Goal: Task Accomplishment & Management: Use online tool/utility

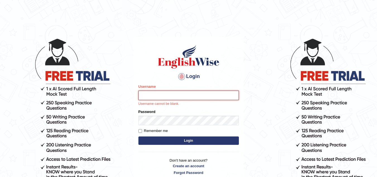
type input "sk_247289"
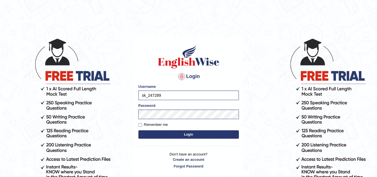
click at [177, 134] on button "Login" at bounding box center [188, 134] width 100 height 8
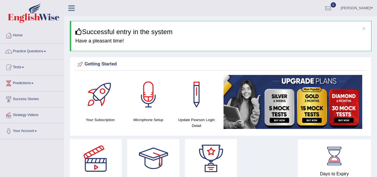
click at [154, 100] on div at bounding box center [148, 94] width 39 height 39
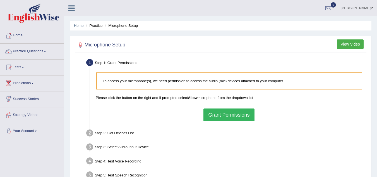
click at [230, 111] on button "Grant Permissions" at bounding box center [228, 114] width 51 height 13
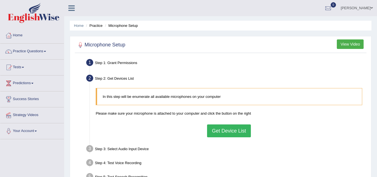
click at [241, 134] on button "Get Device List" at bounding box center [229, 130] width 44 height 13
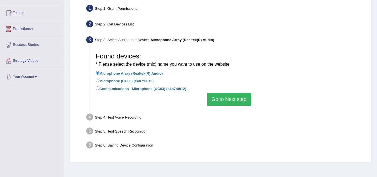
scroll to position [54, 0]
click at [225, 102] on button "Go to Next step" at bounding box center [229, 98] width 44 height 13
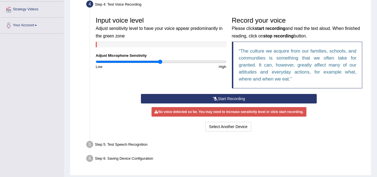
scroll to position [106, 0]
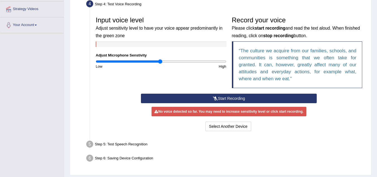
click at [226, 99] on button "Start Recording" at bounding box center [229, 97] width 176 height 9
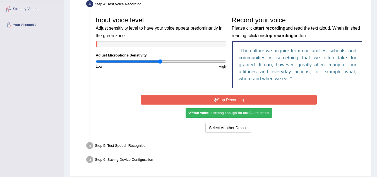
click at [226, 99] on button "Stop Recording" at bounding box center [229, 99] width 176 height 9
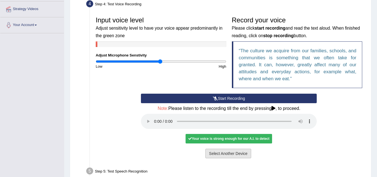
scroll to position [149, 0]
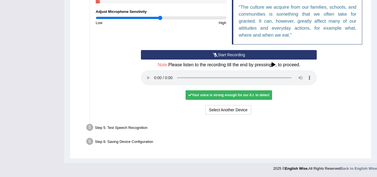
click at [146, 126] on div "Step 5: Test Speech Recognition" at bounding box center [226, 128] width 285 height 12
click at [185, 125] on div "Step 5: Test Speech Recognition" at bounding box center [226, 128] width 285 height 12
drag, startPoint x: 109, startPoint y: 128, endPoint x: 252, endPoint y: 110, distance: 143.9
click at [252, 110] on ul "Step 1: Grant Permissions To access your microphone(s), we need permission to a…" at bounding box center [220, 28] width 289 height 240
click at [252, 110] on div "Select Another Device Voice is ok. Go to Next step" at bounding box center [229, 110] width 176 height 11
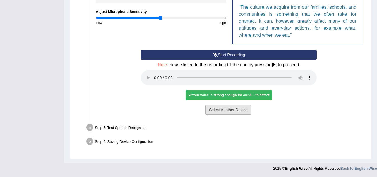
click at [242, 110] on button "Select Another Device" at bounding box center [228, 109] width 46 height 9
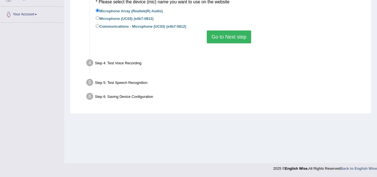
scroll to position [116, 0]
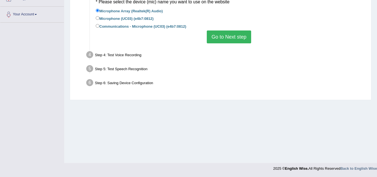
click at [230, 41] on button "Go to Next step" at bounding box center [229, 36] width 44 height 13
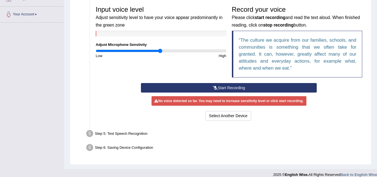
scroll to position [122, 0]
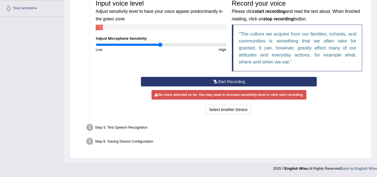
click at [223, 116] on div "Input voice level Adjust sensitivity level to have your voice appear predominan…" at bounding box center [229, 56] width 272 height 124
click at [221, 110] on button "Select Another Device" at bounding box center [228, 109] width 46 height 9
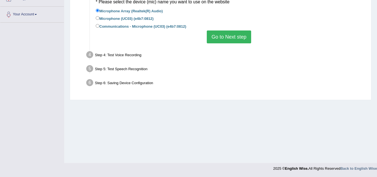
click at [129, 67] on div "Step 5: Test Speech Recognition" at bounding box center [226, 69] width 285 height 12
click at [142, 85] on div "Step 6: Saving Device Configuration" at bounding box center [226, 83] width 285 height 12
click at [156, 107] on div "Home Practice Microphone Setup You have already completed the setup earlier wit…" at bounding box center [220, 23] width 313 height 279
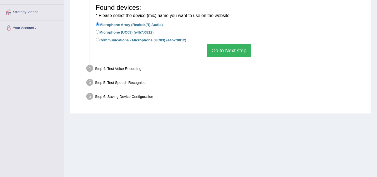
scroll to position [102, 0]
click at [115, 33] on label "Microphone (UC03) (e4b7:0812)" at bounding box center [125, 32] width 58 height 6
click at [99, 33] on input "Microphone (UC03) (e4b7:0812)" at bounding box center [98, 32] width 4 height 4
radio input "true"
click at [213, 49] on button "Go to Next step" at bounding box center [229, 50] width 44 height 13
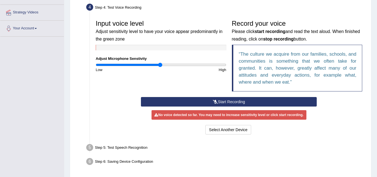
click at [197, 102] on button "Start Recording" at bounding box center [229, 101] width 176 height 9
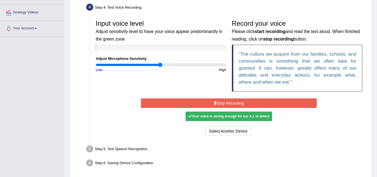
click at [201, 103] on button "Stop Recording" at bounding box center [229, 102] width 176 height 9
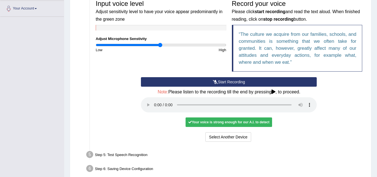
scroll to position [149, 0]
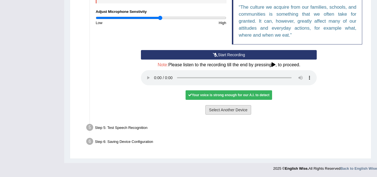
click at [228, 113] on button "Select Another Device" at bounding box center [228, 109] width 46 height 9
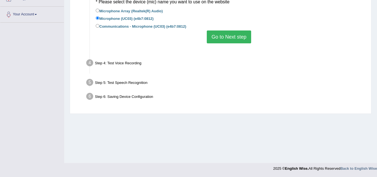
scroll to position [116, 0]
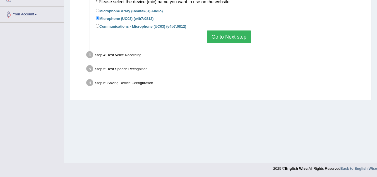
click at [219, 38] on button "Go to Next step" at bounding box center [229, 36] width 44 height 13
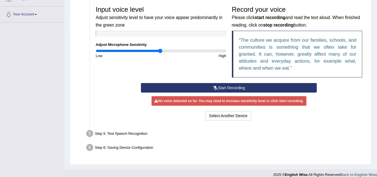
click at [212, 88] on button "Start Recording" at bounding box center [229, 87] width 176 height 9
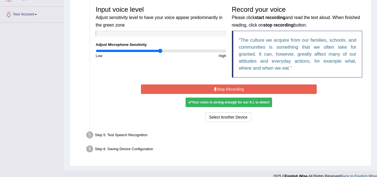
click at [212, 88] on button "Stop Recording" at bounding box center [229, 88] width 176 height 9
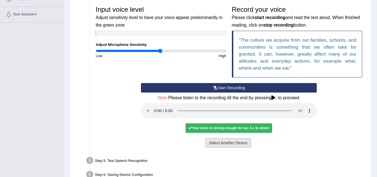
click at [227, 145] on button "Select Another Device" at bounding box center [228, 142] width 46 height 9
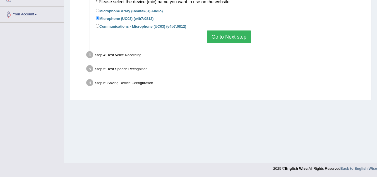
click at [233, 39] on button "Go to Next step" at bounding box center [229, 36] width 44 height 13
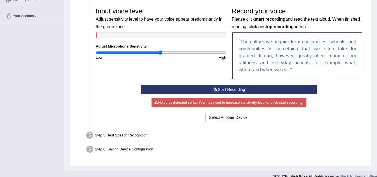
scroll to position [114, 0]
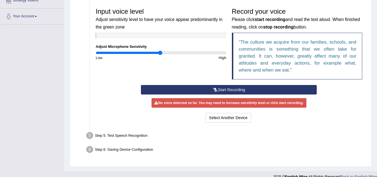
click at [213, 86] on button "Start Recording" at bounding box center [229, 89] width 176 height 9
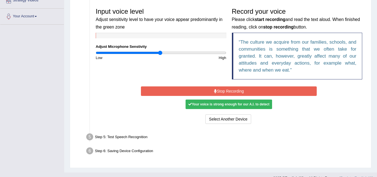
click at [228, 88] on button "Stop Recording" at bounding box center [229, 90] width 176 height 9
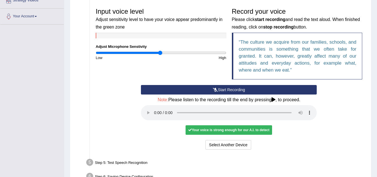
scroll to position [149, 0]
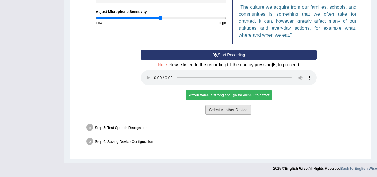
click at [230, 113] on button "Select Another Device" at bounding box center [228, 109] width 46 height 9
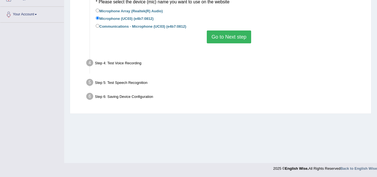
scroll to position [116, 0]
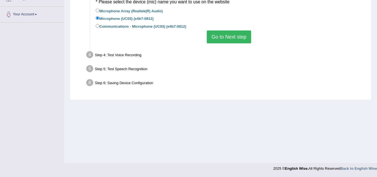
click at [231, 36] on button "Go to Next step" at bounding box center [229, 36] width 44 height 13
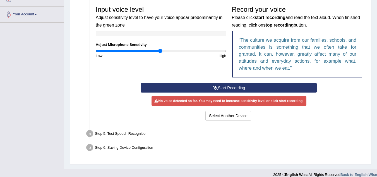
click at [222, 90] on button "Start Recording" at bounding box center [229, 87] width 176 height 9
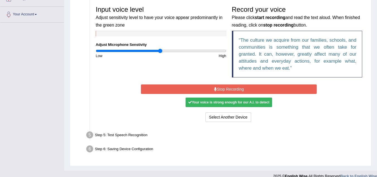
click at [262, 86] on button "Stop Recording" at bounding box center [229, 88] width 176 height 9
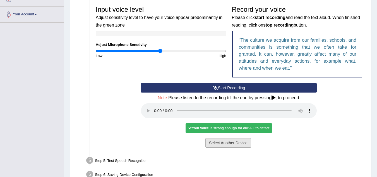
click at [214, 145] on button "Select Another Device" at bounding box center [228, 142] width 46 height 9
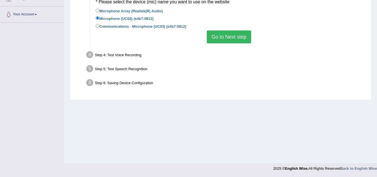
click at [236, 41] on button "Go to Next step" at bounding box center [229, 36] width 44 height 13
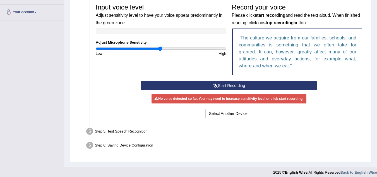
scroll to position [122, 0]
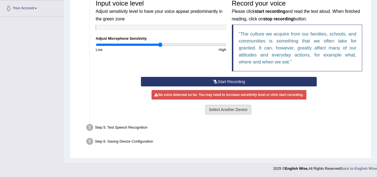
click at [224, 110] on button "Select Another Device" at bounding box center [228, 109] width 46 height 9
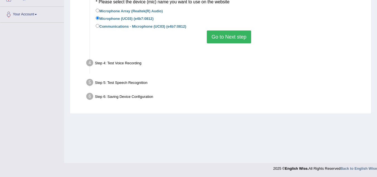
scroll to position [116, 0]
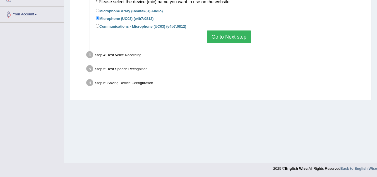
click at [139, 25] on label "Communications - Microphone (UC03) (e4b7:0812)" at bounding box center [141, 26] width 90 height 6
click at [99, 25] on input "Communications - Microphone (UC03) (e4b7:0812)" at bounding box center [98, 26] width 4 height 4
radio input "true"
click at [226, 43] on button "Go to Next step" at bounding box center [229, 36] width 44 height 13
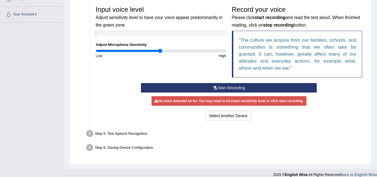
click at [187, 88] on button "Start Recording" at bounding box center [229, 87] width 176 height 9
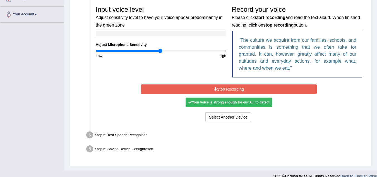
click at [203, 89] on button "Stop Recording" at bounding box center [229, 88] width 176 height 9
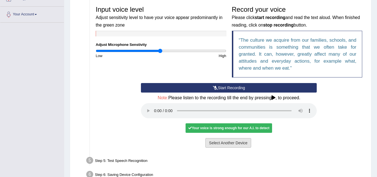
click at [225, 139] on button "Select Another Device" at bounding box center [228, 142] width 46 height 9
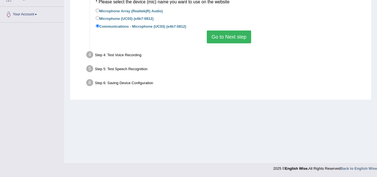
click at [239, 41] on button "Go to Next step" at bounding box center [229, 36] width 44 height 13
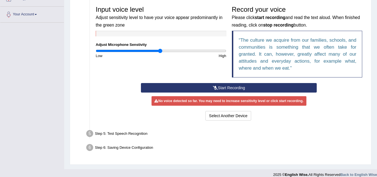
scroll to position [122, 0]
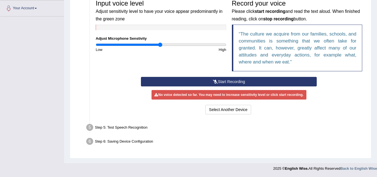
click at [138, 126] on div "Step 5: Test Speech Recognition" at bounding box center [226, 128] width 285 height 12
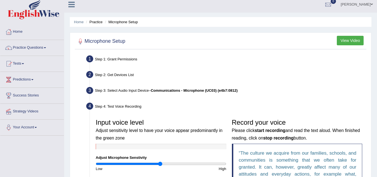
scroll to position [0, 0]
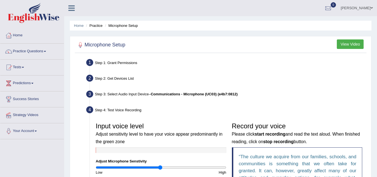
click at [354, 43] on button "View Video" at bounding box center [350, 43] width 27 height 9
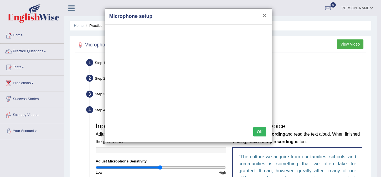
click at [264, 15] on button "×" at bounding box center [264, 15] width 3 height 6
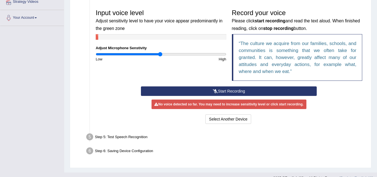
scroll to position [122, 0]
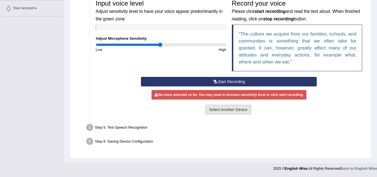
click at [224, 112] on button "Select Another Device" at bounding box center [228, 109] width 46 height 9
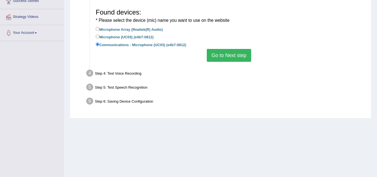
scroll to position [98, 0]
click at [133, 29] on label "Microphone Array (Realtek(R) Audio)" at bounding box center [129, 29] width 67 height 6
click at [99, 29] on input "Microphone Array (Realtek(R) Audio)" at bounding box center [98, 29] width 4 height 4
radio input "true"
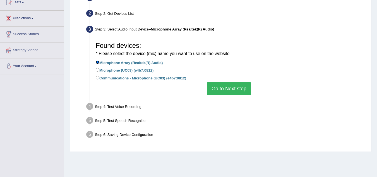
scroll to position [53, 0]
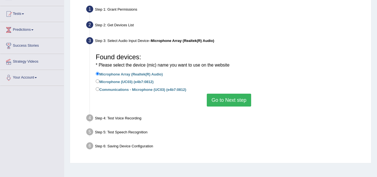
click at [232, 102] on button "Go to Next step" at bounding box center [229, 99] width 44 height 13
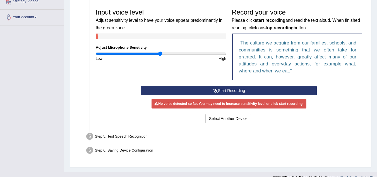
scroll to position [122, 0]
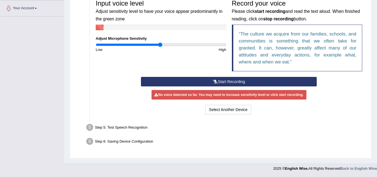
click at [205, 78] on button "Start Recording" at bounding box center [229, 81] width 176 height 9
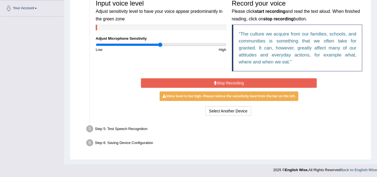
click at [213, 80] on button "Stop Recording" at bounding box center [229, 82] width 176 height 9
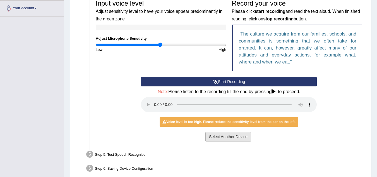
click at [222, 140] on button "Select Another Device" at bounding box center [228, 136] width 46 height 9
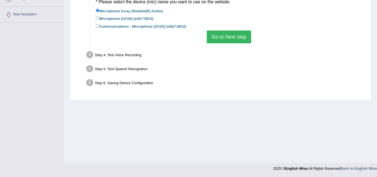
click at [229, 35] on button "Go to Next step" at bounding box center [229, 36] width 44 height 13
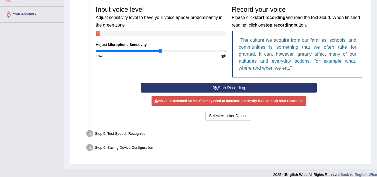
click at [221, 89] on button "Start Recording" at bounding box center [229, 87] width 176 height 9
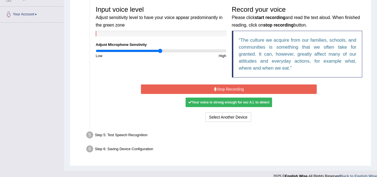
click at [221, 89] on button "Stop Recording" at bounding box center [229, 88] width 176 height 9
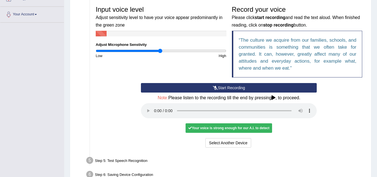
click at [250, 127] on div "Your voice is strong enough for our A.I. to detect" at bounding box center [228, 127] width 86 height 9
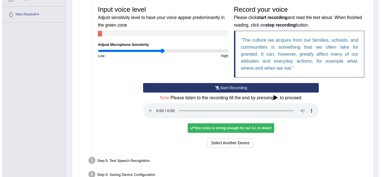
scroll to position [0, 0]
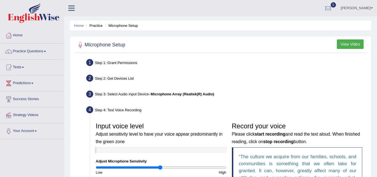
click at [357, 45] on button "View Video" at bounding box center [350, 43] width 27 height 9
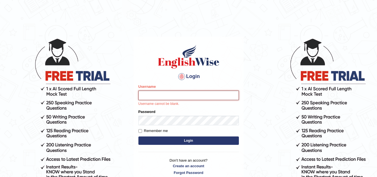
type input "sk_247289"
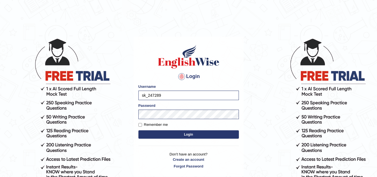
click at [182, 135] on button "Login" at bounding box center [188, 134] width 100 height 8
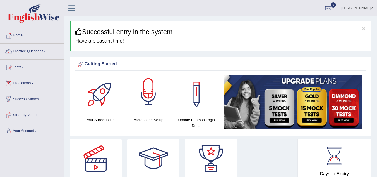
click at [158, 107] on div at bounding box center [148, 94] width 39 height 39
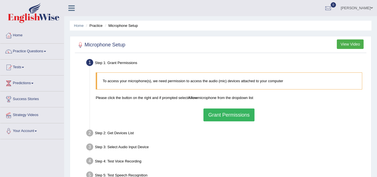
click at [212, 114] on button "Grant Permissions" at bounding box center [228, 114] width 51 height 13
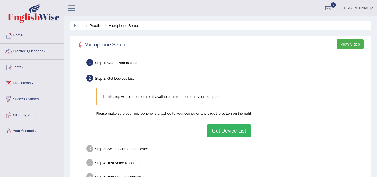
click at [343, 47] on button "View Video" at bounding box center [350, 43] width 27 height 9
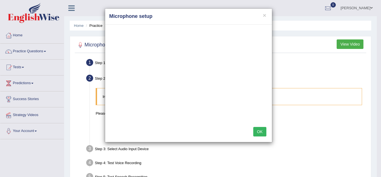
drag, startPoint x: 182, startPoint y: 20, endPoint x: 190, endPoint y: 17, distance: 9.0
click at [190, 17] on h4 "Microphone setup" at bounding box center [188, 16] width 158 height 7
drag, startPoint x: 190, startPoint y: 17, endPoint x: 223, endPoint y: 21, distance: 32.9
click at [223, 21] on div "× Microphone setup" at bounding box center [188, 17] width 167 height 16
click at [33, 130] on div "× Microphone setup OK" at bounding box center [190, 88] width 381 height 177
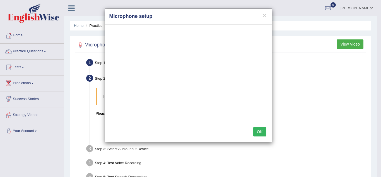
click at [38, 132] on div "× Microphone setup OK" at bounding box center [190, 88] width 381 height 177
click at [32, 131] on div "× Microphone setup OK" at bounding box center [190, 88] width 381 height 177
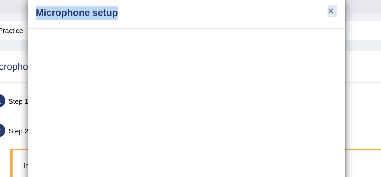
click at [264, 16] on div "× Microphone setup" at bounding box center [188, 17] width 167 height 16
click at [264, 16] on button "×" at bounding box center [264, 15] width 3 height 6
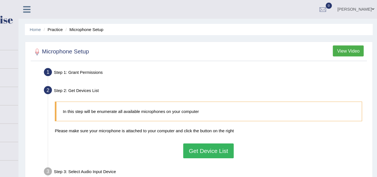
click at [133, 105] on div "In this step will be enumerate all available microphones on your computer Pleas…" at bounding box center [229, 112] width 272 height 54
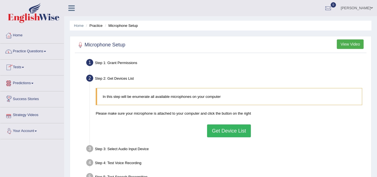
click at [29, 126] on link "Your Account" at bounding box center [32, 130] width 64 height 14
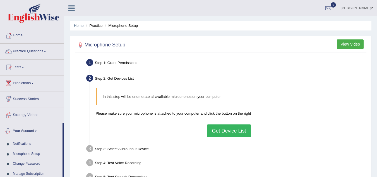
click at [29, 133] on link "Your Account" at bounding box center [31, 130] width 62 height 14
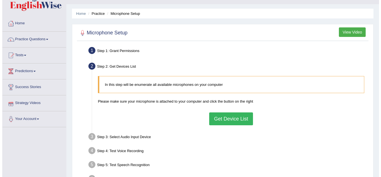
scroll to position [13, 0]
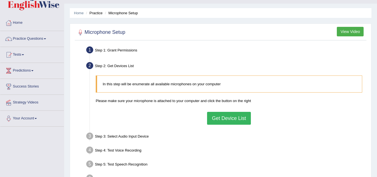
click at [235, 119] on button "Get Device List" at bounding box center [229, 118] width 44 height 13
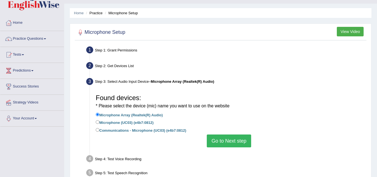
click at [119, 66] on div "Step 2: Get Devices List" at bounding box center [226, 66] width 285 height 12
click at [349, 28] on button "View Video" at bounding box center [350, 31] width 27 height 9
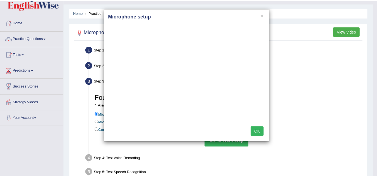
scroll to position [0, 0]
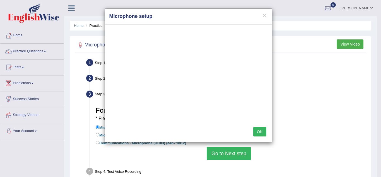
click at [258, 131] on button "OK" at bounding box center [259, 131] width 13 height 9
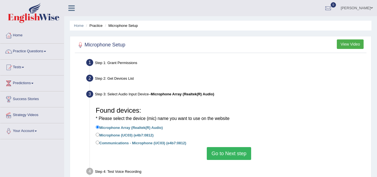
click at [224, 151] on button "Go to Next step" at bounding box center [229, 153] width 44 height 13
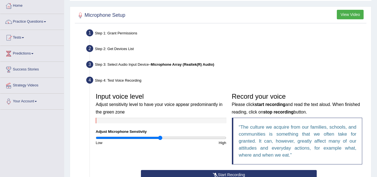
scroll to position [36, 0]
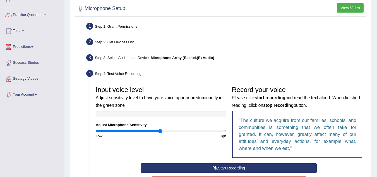
drag, startPoint x: 224, startPoint y: 129, endPoint x: 223, endPoint y: 169, distance: 40.8
click at [223, 169] on button "Start Recording" at bounding box center [229, 167] width 176 height 9
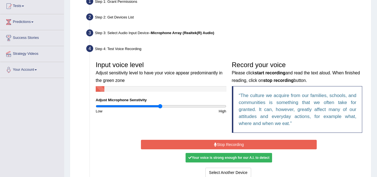
scroll to position [61, 0]
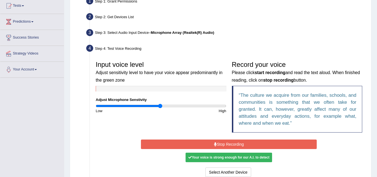
click at [224, 147] on button "Stop Recording" at bounding box center [229, 143] width 176 height 9
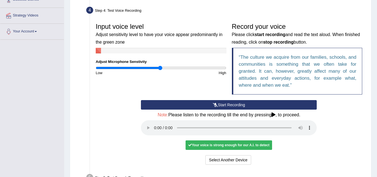
scroll to position [102, 0]
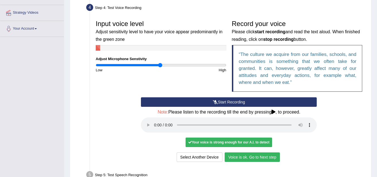
click at [246, 154] on button "Voice is ok. Go to Next step" at bounding box center [251, 156] width 55 height 9
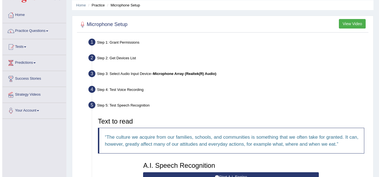
scroll to position [20, 0]
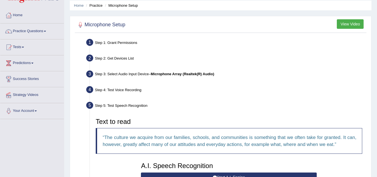
click at [354, 27] on button "View Video" at bounding box center [350, 23] width 27 height 9
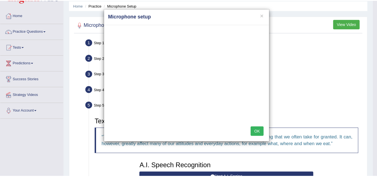
scroll to position [0, 0]
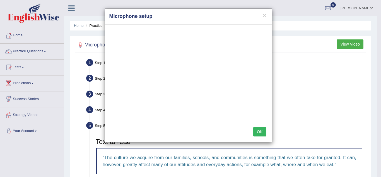
click at [262, 17] on h4 "Microphone setup" at bounding box center [188, 16] width 158 height 7
click at [264, 15] on button "×" at bounding box center [264, 15] width 3 height 6
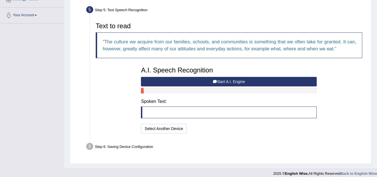
scroll to position [116, 0]
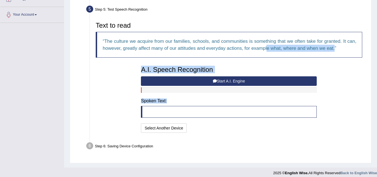
drag, startPoint x: 267, startPoint y: 58, endPoint x: 201, endPoint y: 104, distance: 80.7
click at [201, 104] on div "Text to read The culture we acquire from our families, schools, and communities…" at bounding box center [229, 76] width 272 height 115
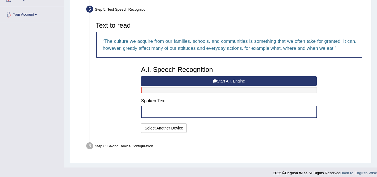
click at [296, 132] on div "I will practice without this feature Select Another Device Speech is ok. Go to …" at bounding box center [229, 128] width 176 height 11
click at [209, 78] on button "Start A.I. Engine" at bounding box center [229, 80] width 176 height 9
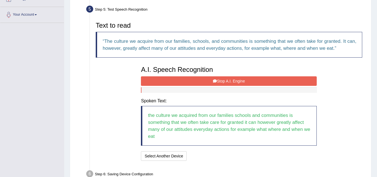
click at [197, 78] on button "Stop A.I. Engine" at bounding box center [229, 80] width 176 height 9
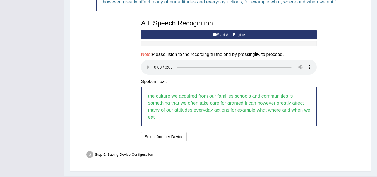
scroll to position [163, 0]
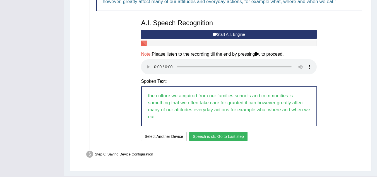
click at [221, 137] on button "Speech is ok. Go to Last step" at bounding box center [218, 135] width 58 height 9
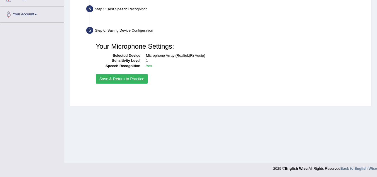
scroll to position [116, 0]
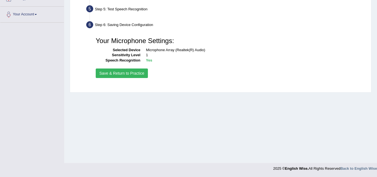
click at [135, 74] on button "Save & Return to Practice" at bounding box center [122, 72] width 52 height 9
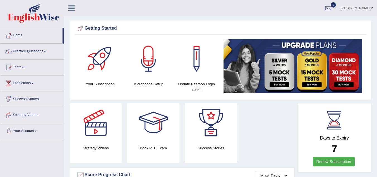
click at [27, 53] on link "Practice Questions" at bounding box center [32, 51] width 64 height 14
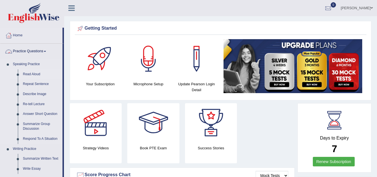
click at [33, 73] on link "Read Aloud" at bounding box center [41, 74] width 42 height 10
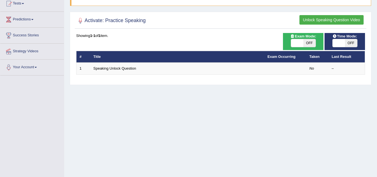
scroll to position [64, 0]
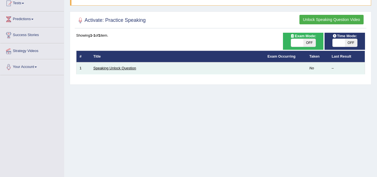
click at [104, 66] on link "Speaking Unlock Question" at bounding box center [114, 68] width 43 height 4
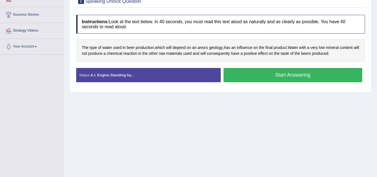
scroll to position [81, 0]
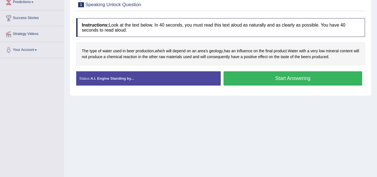
click at [277, 79] on button "Start Answering" at bounding box center [292, 78] width 139 height 14
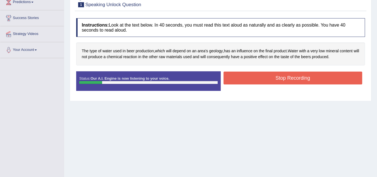
click at [277, 79] on button "Stop Recording" at bounding box center [292, 77] width 139 height 13
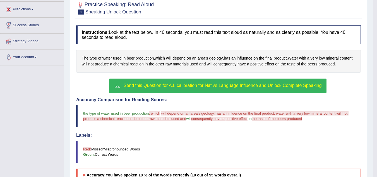
scroll to position [73, 0]
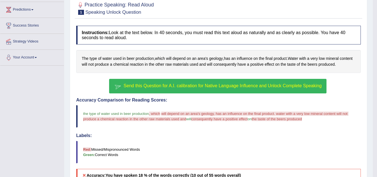
click at [165, 83] on span "Send this Question for A.I. calibration for Native Language Influence and Unloc…" at bounding box center [223, 85] width 198 height 5
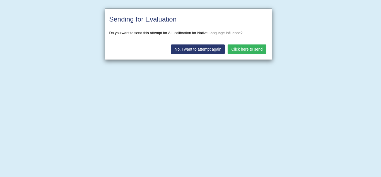
click at [247, 52] on button "Click here to send" at bounding box center [247, 48] width 38 height 9
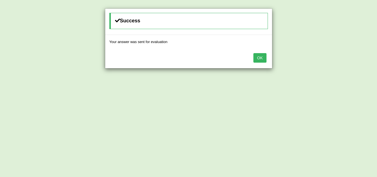
click at [265, 55] on button "OK" at bounding box center [259, 57] width 13 height 9
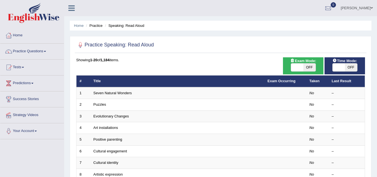
click at [361, 2] on link "[PERSON_NAME]" at bounding box center [356, 7] width 40 height 15
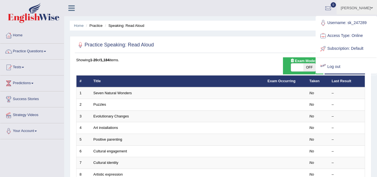
click at [339, 67] on link "Log out" at bounding box center [346, 66] width 60 height 13
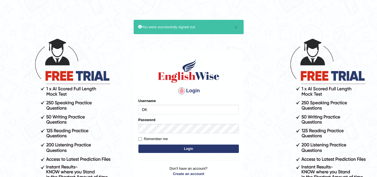
type input "D"
type input "S"
click at [156, 111] on input "sk_" at bounding box center [188, 109] width 100 height 9
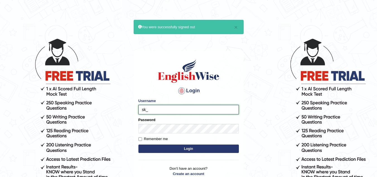
type input "sk_247289"
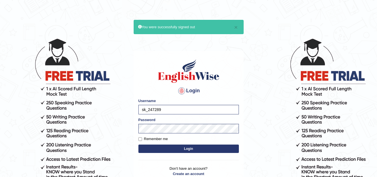
click at [165, 147] on button "Login" at bounding box center [188, 148] width 100 height 8
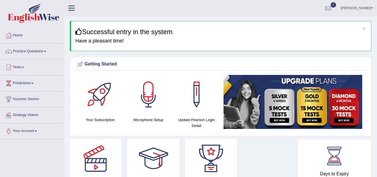
click at [361, 6] on link "[PERSON_NAME]" at bounding box center [356, 7] width 40 height 15
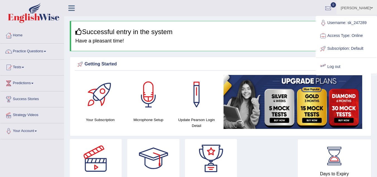
click at [273, 57] on div "Getting Started Your Subscription Microphone Setup Update Pearson Login Detail ×" at bounding box center [220, 96] width 301 height 79
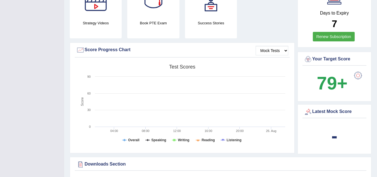
scroll to position [161, 0]
click at [280, 9] on div "Strategy Videos Book PTE Exam Success Stories" at bounding box center [182, 10] width 230 height 64
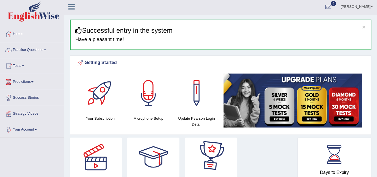
scroll to position [0, 0]
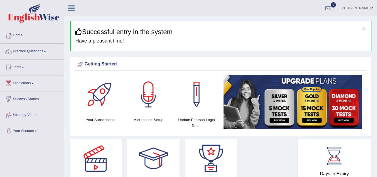
click at [363, 7] on link "[PERSON_NAME]" at bounding box center [356, 7] width 40 height 15
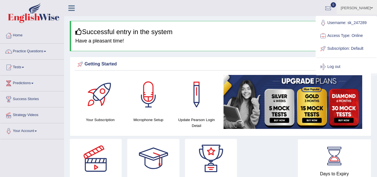
click at [172, 64] on div "Getting Started" at bounding box center [220, 64] width 289 height 8
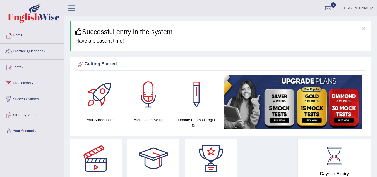
click at [34, 17] on img at bounding box center [34, 13] width 52 height 20
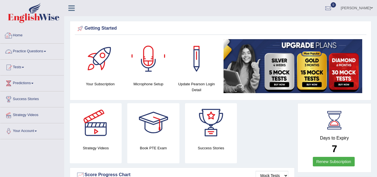
click at [19, 37] on link "Home" at bounding box center [32, 35] width 64 height 14
click at [356, 6] on link "Kaushal Sharma" at bounding box center [356, 7] width 40 height 15
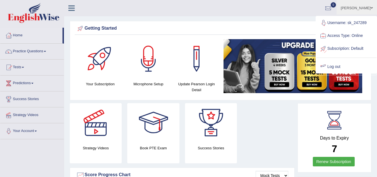
click at [332, 62] on link "Log out" at bounding box center [346, 66] width 60 height 13
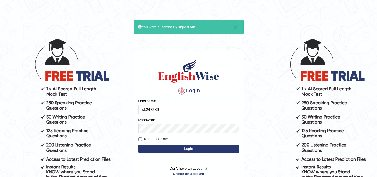
type input "sk247289"
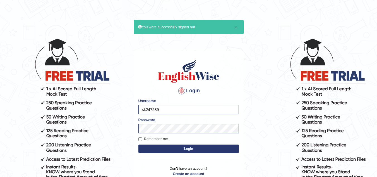
click at [157, 148] on button "Login" at bounding box center [188, 148] width 100 height 8
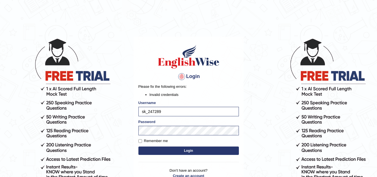
click at [149, 111] on input "sk_247289" at bounding box center [188, 111] width 100 height 9
type input "sk247289"
click at [170, 151] on button "Login" at bounding box center [188, 150] width 100 height 8
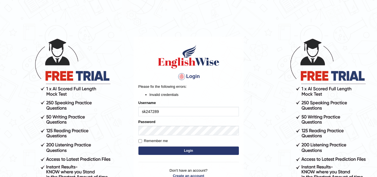
click at [145, 111] on input "sk247289" at bounding box center [188, 111] width 100 height 9
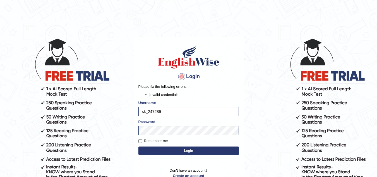
type input "sk_247289"
click at [186, 148] on button "Login" at bounding box center [188, 150] width 100 height 8
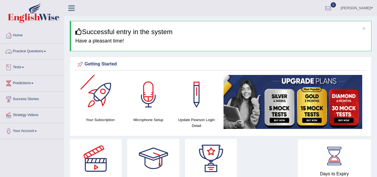
click at [32, 54] on link "Practice Questions" at bounding box center [32, 51] width 64 height 14
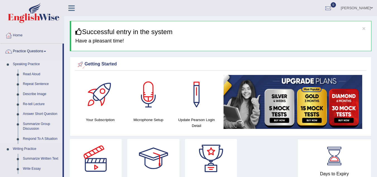
click at [31, 74] on link "Read Aloud" at bounding box center [41, 74] width 42 height 10
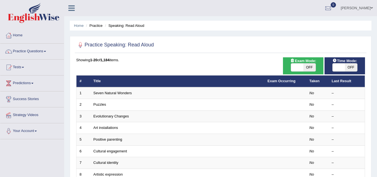
click at [349, 7] on link "[PERSON_NAME]" at bounding box center [356, 7] width 40 height 15
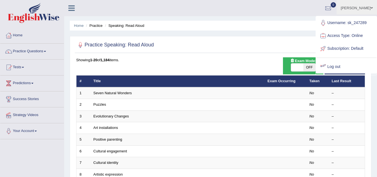
click at [333, 61] on link "Log out" at bounding box center [346, 66] width 60 height 13
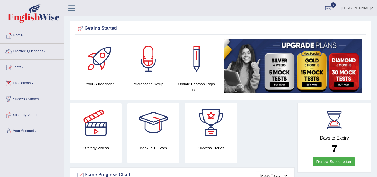
click at [357, 8] on link "[PERSON_NAME]" at bounding box center [356, 7] width 40 height 15
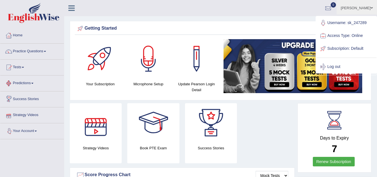
click at [35, 85] on link "Predictions" at bounding box center [32, 82] width 64 height 14
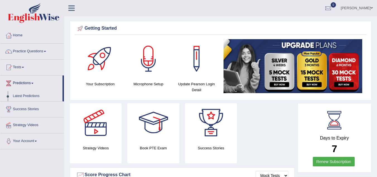
click at [32, 85] on link "Predictions" at bounding box center [31, 82] width 62 height 14
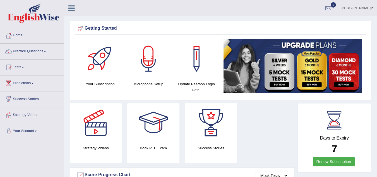
click at [32, 85] on link "Predictions" at bounding box center [32, 82] width 64 height 14
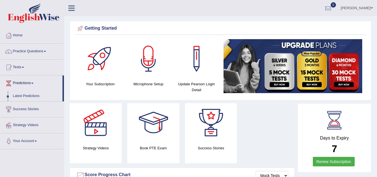
click at [32, 85] on link "Predictions" at bounding box center [31, 82] width 62 height 14
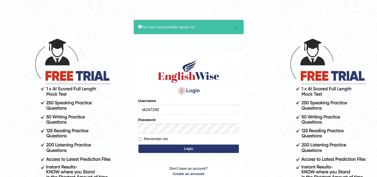
type input "sk247289"
click at [141, 140] on input "Remember me" at bounding box center [140, 139] width 4 height 4
checkbox input "true"
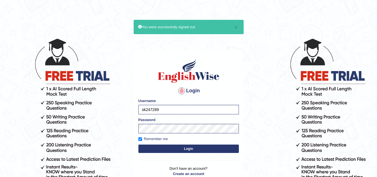
click at [152, 148] on button "Login" at bounding box center [188, 148] width 100 height 8
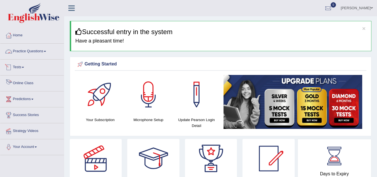
click at [24, 83] on link "Online Class" at bounding box center [32, 82] width 64 height 14
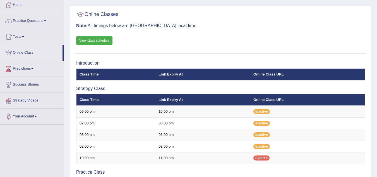
scroll to position [31, 0]
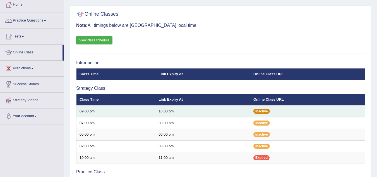
click at [259, 113] on span "Inactive" at bounding box center [261, 110] width 16 height 5
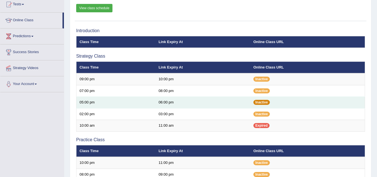
scroll to position [62, 0]
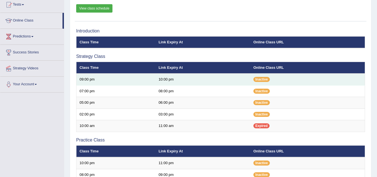
click at [158, 78] on td "10:00 pm" at bounding box center [202, 79] width 95 height 12
click at [175, 79] on td "10:00 pm" at bounding box center [202, 79] width 95 height 12
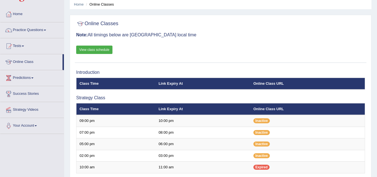
scroll to position [21, 0]
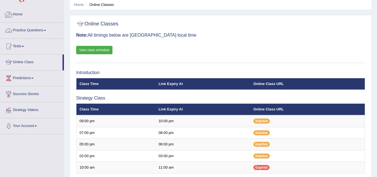
click at [39, 28] on link "Practice Questions" at bounding box center [32, 30] width 64 height 14
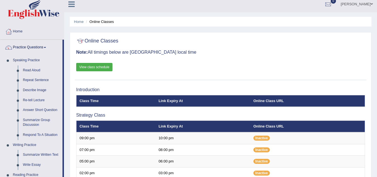
scroll to position [0, 0]
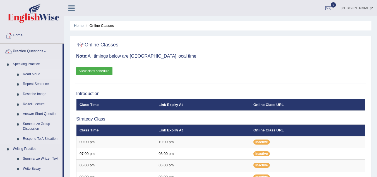
click at [28, 73] on link "Read Aloud" at bounding box center [41, 74] width 42 height 10
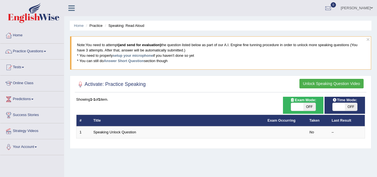
click at [319, 83] on button "Unlock Speaking Question Video" at bounding box center [331, 83] width 64 height 9
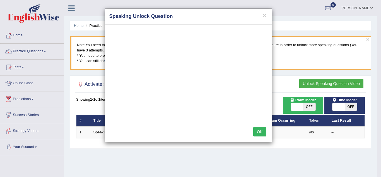
click at [266, 10] on div "× Speaking Unlock Question" at bounding box center [188, 17] width 167 height 16
click at [265, 17] on button "×" at bounding box center [264, 15] width 3 height 6
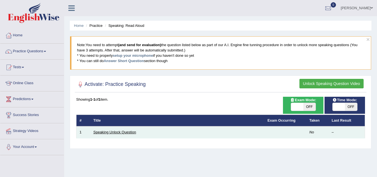
click at [108, 134] on link "Speaking Unlock Question" at bounding box center [114, 132] width 43 height 4
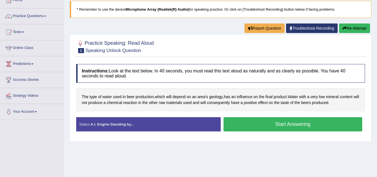
scroll to position [40, 0]
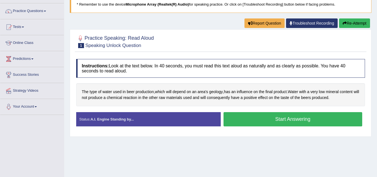
click at [282, 117] on button "Start Answering" at bounding box center [292, 119] width 139 height 14
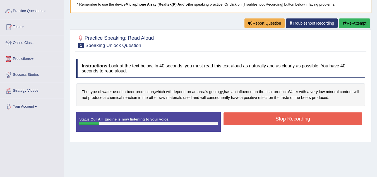
click at [282, 117] on button "Stop Recording" at bounding box center [292, 118] width 139 height 13
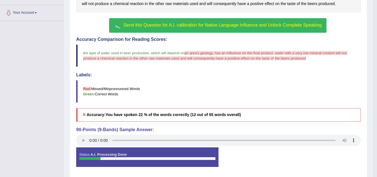
scroll to position [134, 0]
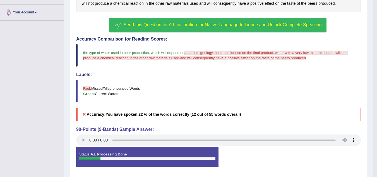
click at [129, 143] on div "Instructions: Look at the text below. In 40 seconds, you must read this text al…" at bounding box center [218, 67] width 287 height 211
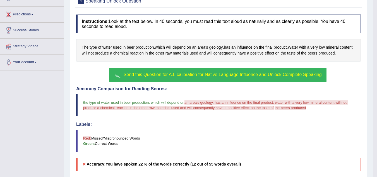
scroll to position [84, 0]
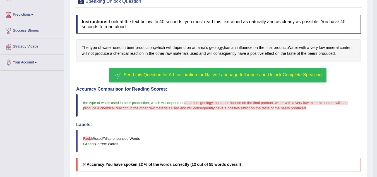
click at [170, 76] on span "Send this Question for A.I. calibration for Native Language Influence and Unloc…" at bounding box center [223, 74] width 198 height 5
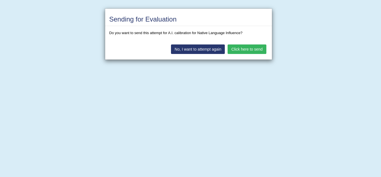
click at [242, 51] on button "Click here to send" at bounding box center [247, 48] width 38 height 9
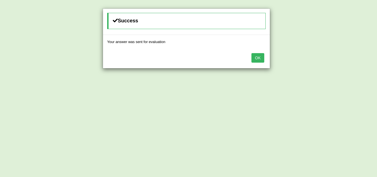
click at [253, 61] on button "OK" at bounding box center [257, 57] width 13 height 9
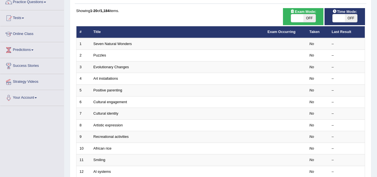
scroll to position [50, 0]
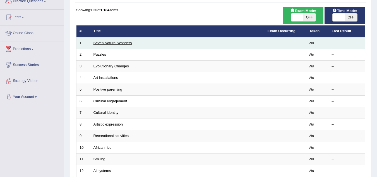
click at [104, 44] on link "Seven Natural Wonders" at bounding box center [112, 43] width 38 height 4
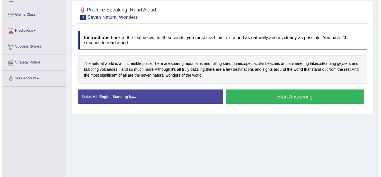
scroll to position [69, 0]
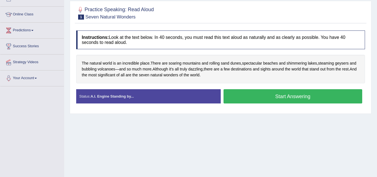
click at [253, 99] on button "Start Answering" at bounding box center [292, 96] width 139 height 14
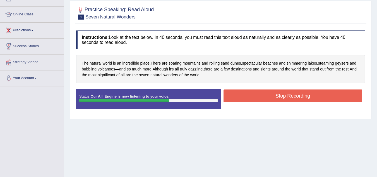
click at [278, 100] on button "Stop Recording" at bounding box center [292, 95] width 139 height 13
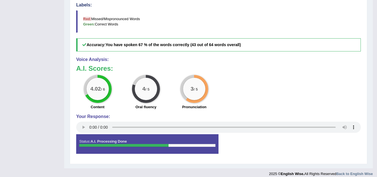
scroll to position [198, 0]
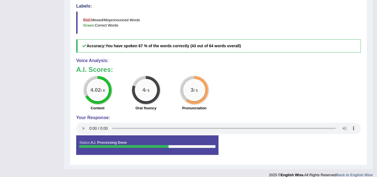
drag, startPoint x: 107, startPoint y: 94, endPoint x: 129, endPoint y: 51, distance: 48.1
click at [129, 51] on div "Instructions: Look at the text below. In 40 seconds, you must read this text al…" at bounding box center [218, 29] width 287 height 263
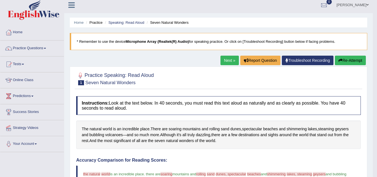
scroll to position [3, 0]
